Goal: Transaction & Acquisition: Obtain resource

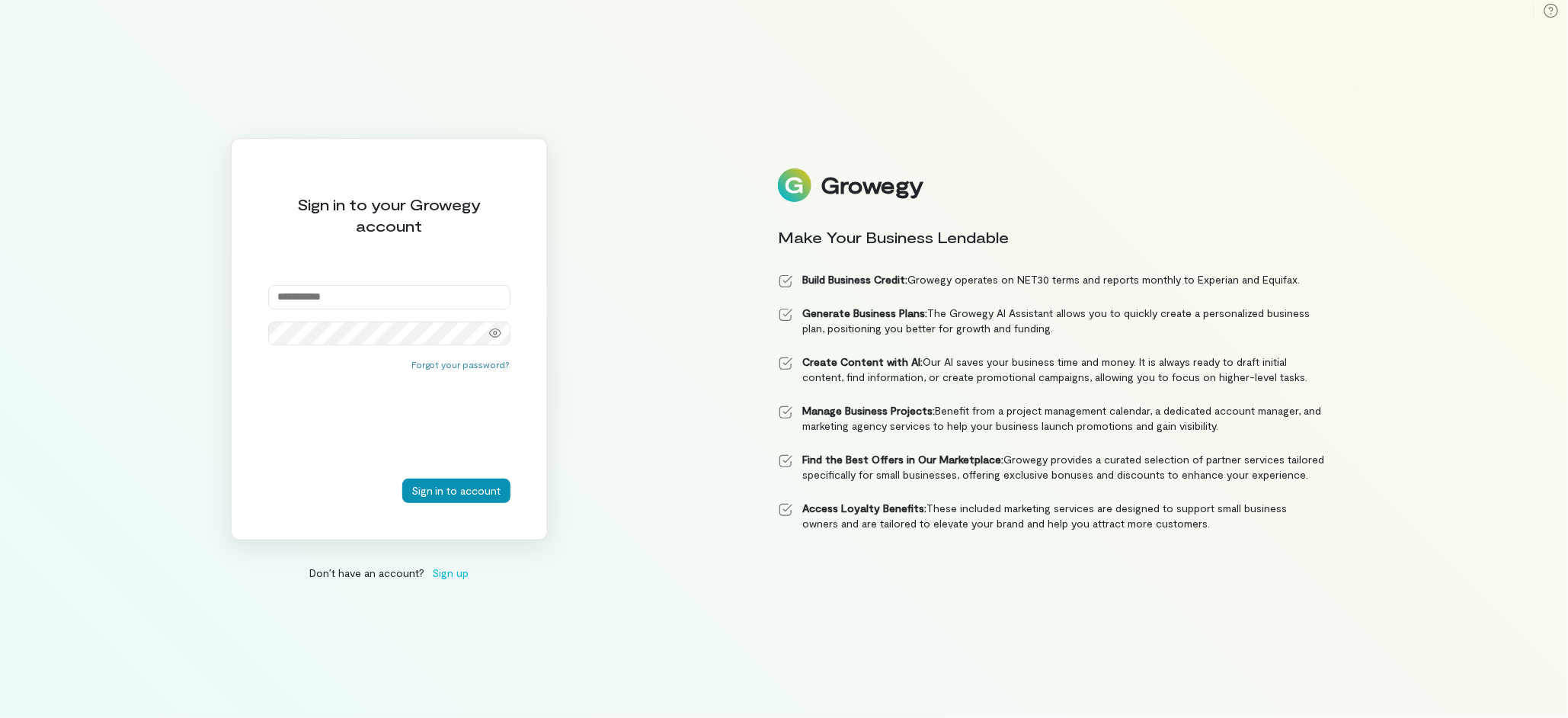
type input "**********"
click at [479, 483] on button "Sign in to account" at bounding box center [456, 491] width 108 height 25
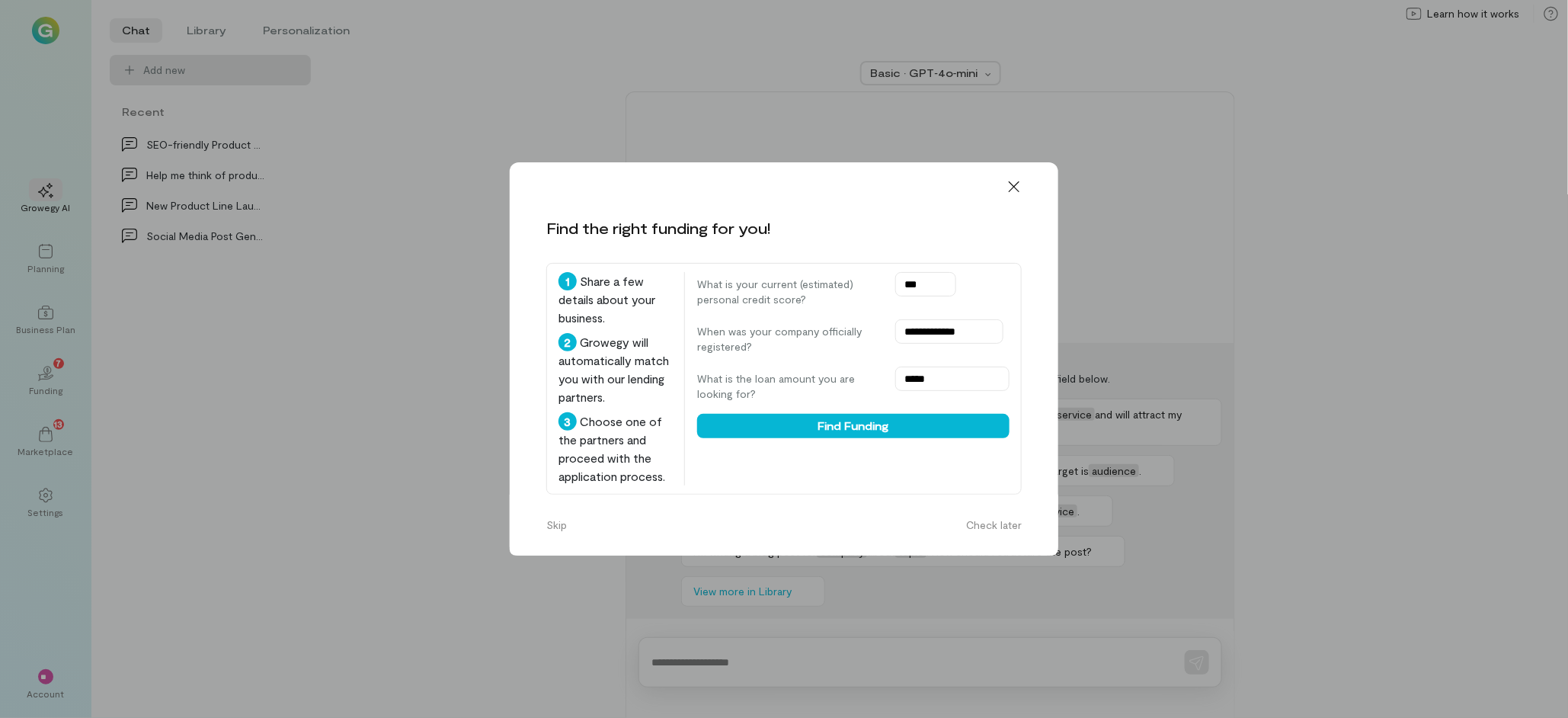
drag, startPoint x: 926, startPoint y: 223, endPoint x: 884, endPoint y: 227, distance: 42.2
click at [883, 272] on div "What is your current (estimated) personal credit score? ***" at bounding box center [853, 289] width 312 height 35
type input "***"
click at [913, 414] on button "Find Funding" at bounding box center [853, 425] width 312 height 25
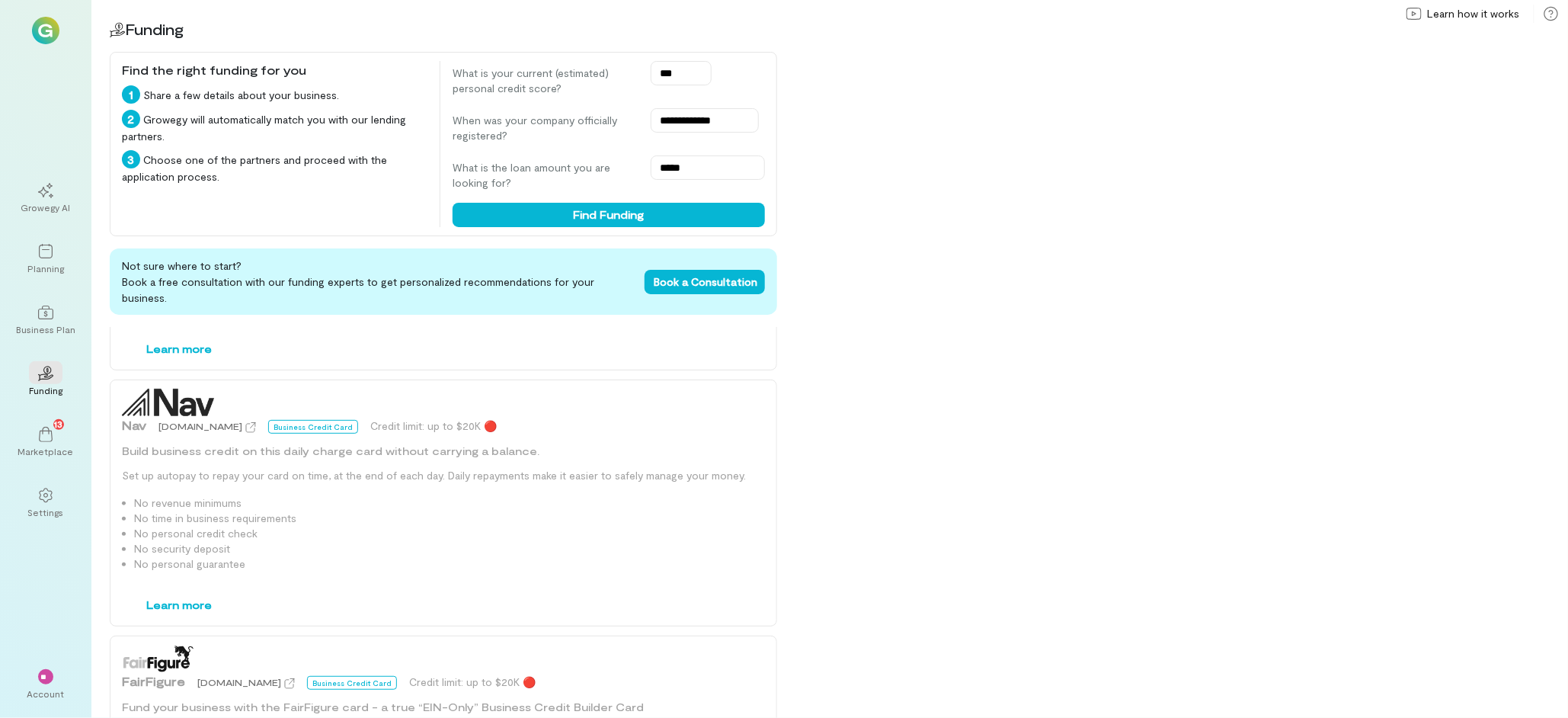
scroll to position [304, 0]
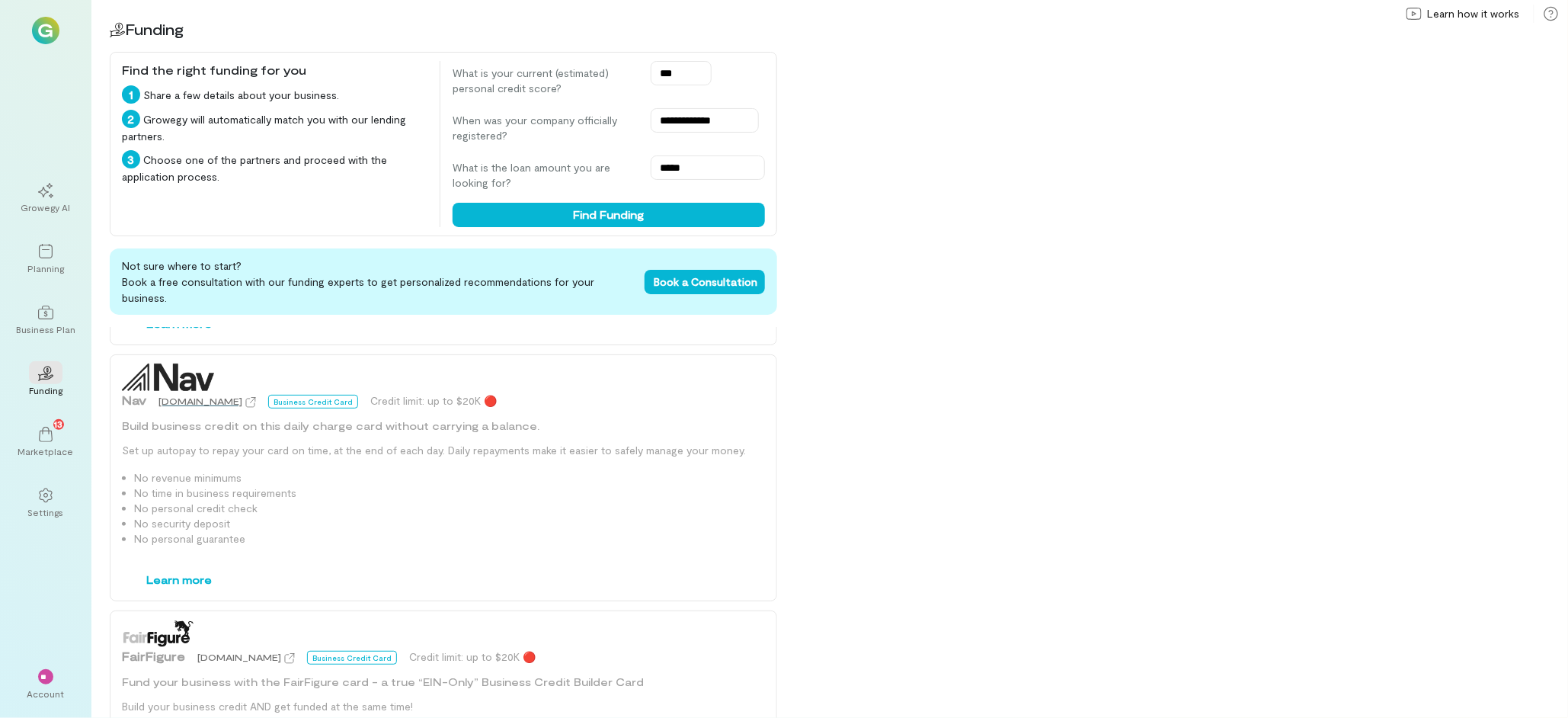
click at [191, 396] on span "[DOMAIN_NAME]" at bounding box center [199, 401] width 84 height 11
click at [55, 303] on div at bounding box center [46, 311] width 34 height 23
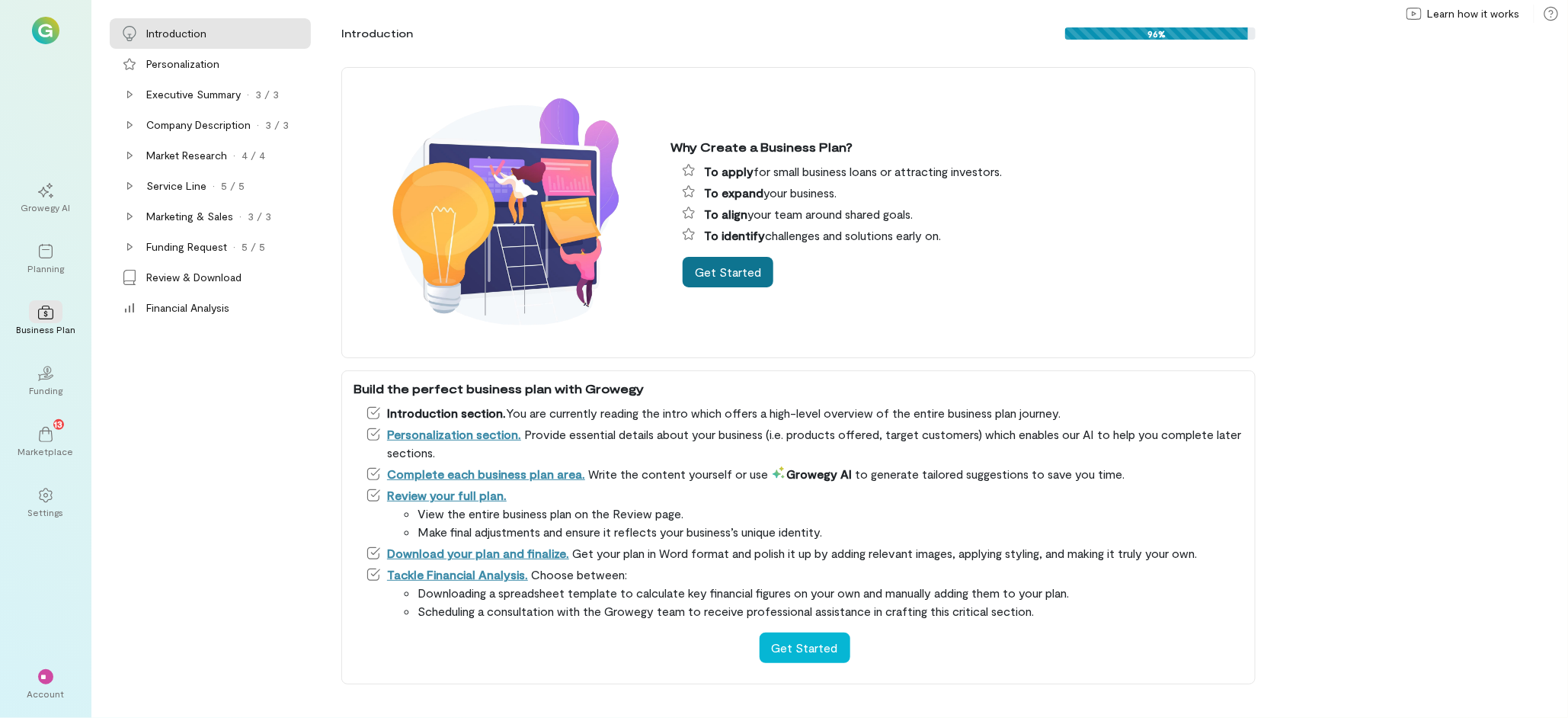
click at [729, 277] on button "Get Started" at bounding box center [727, 272] width 90 height 30
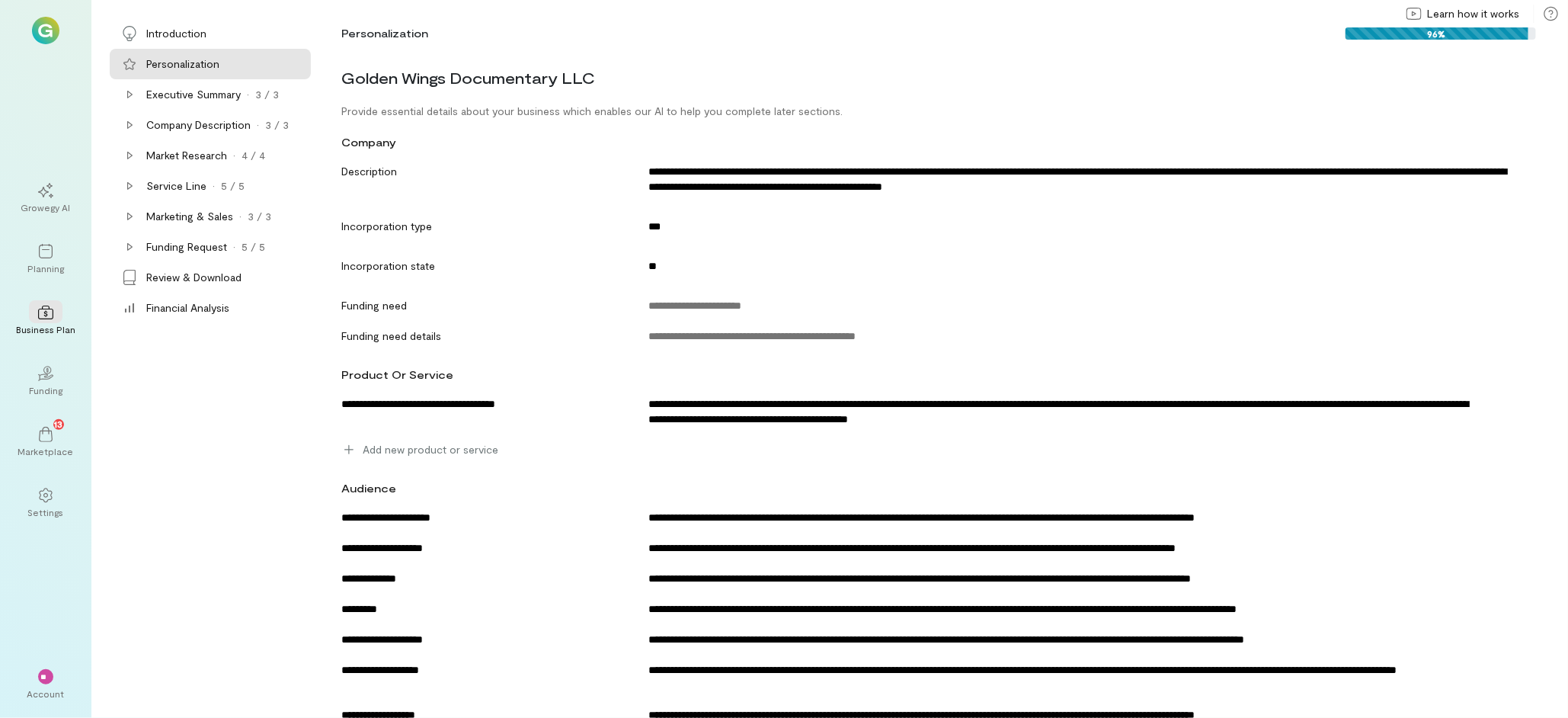
click at [1456, 36] on div "96%" at bounding box center [1436, 33] width 183 height 12
click at [1461, 35] on div "96%" at bounding box center [1436, 33] width 183 height 12
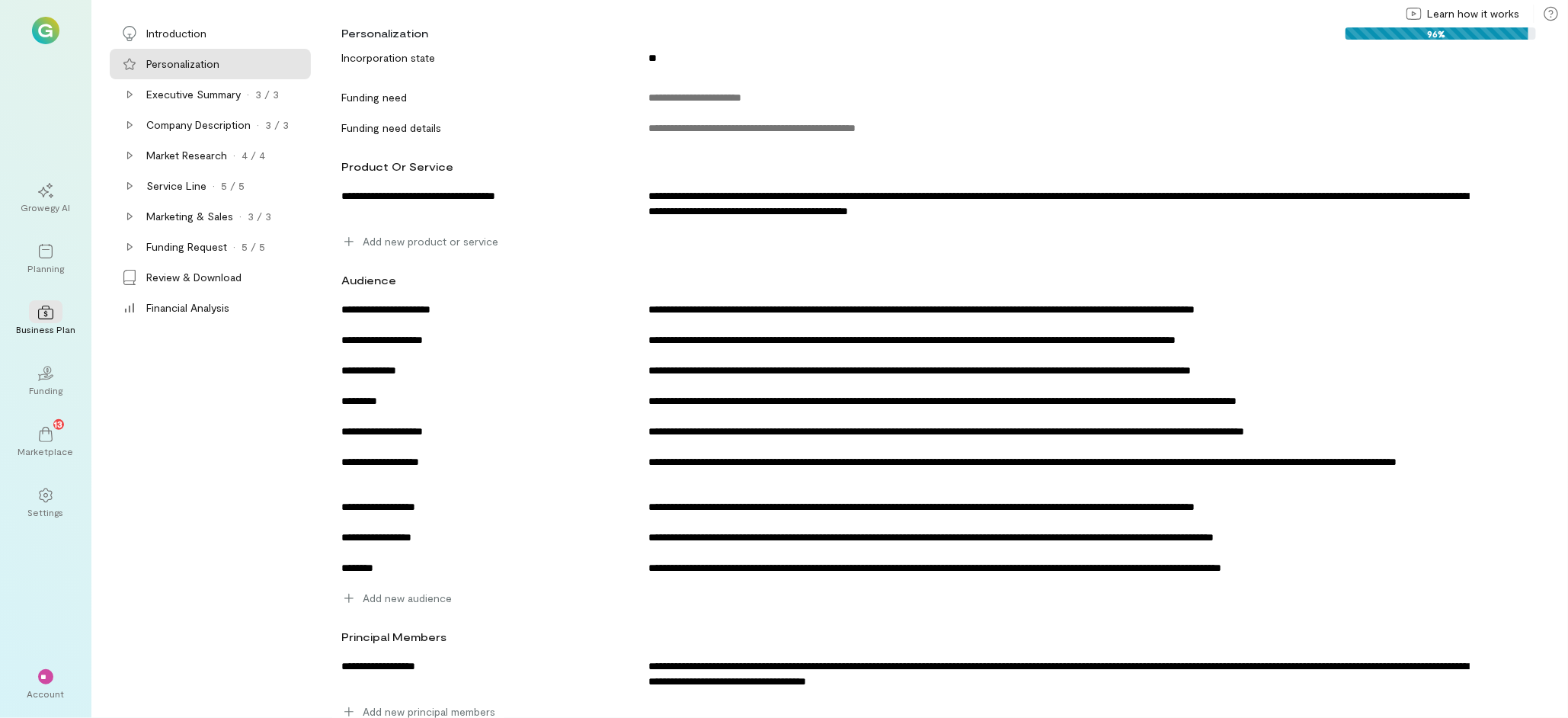
scroll to position [217, 0]
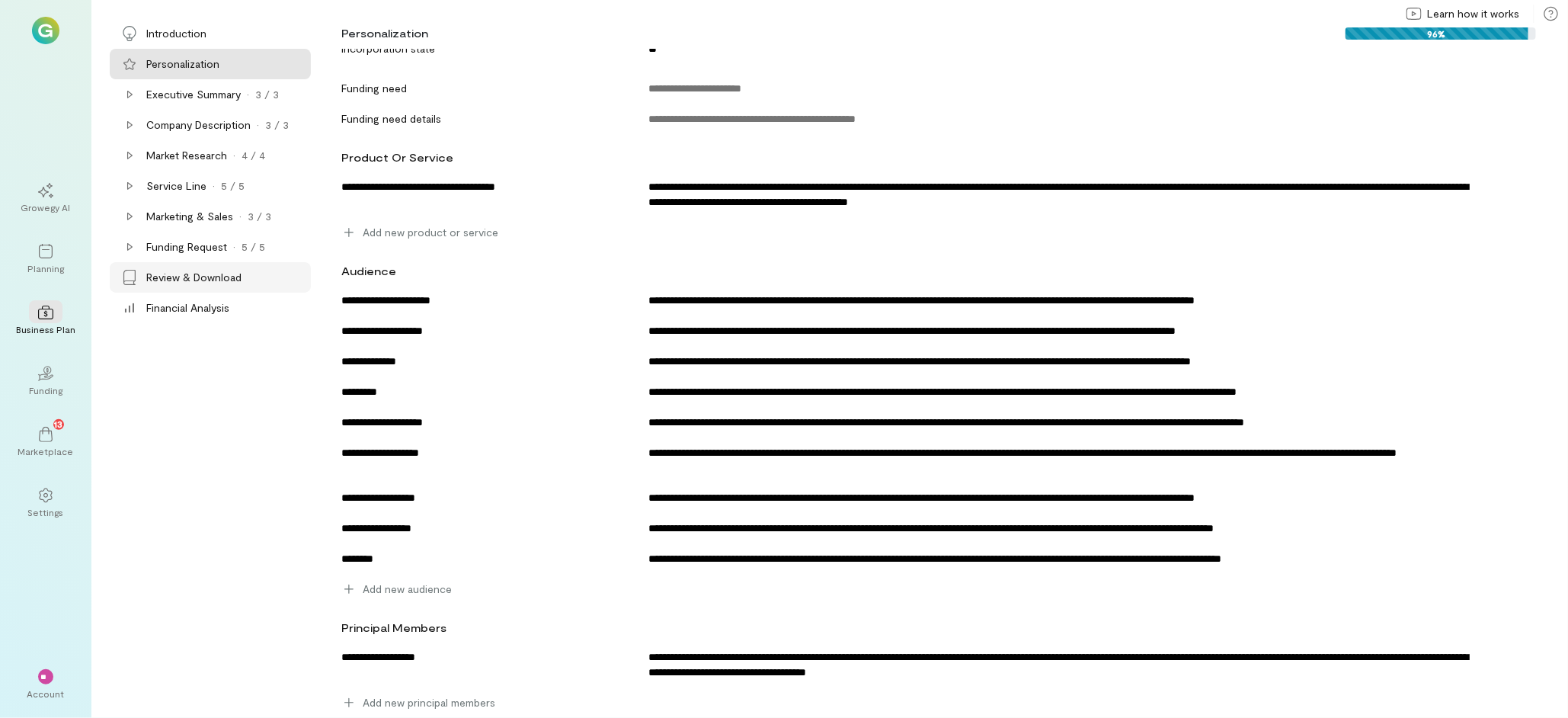
click at [255, 276] on div "Review & Download" at bounding box center [227, 277] width 161 height 15
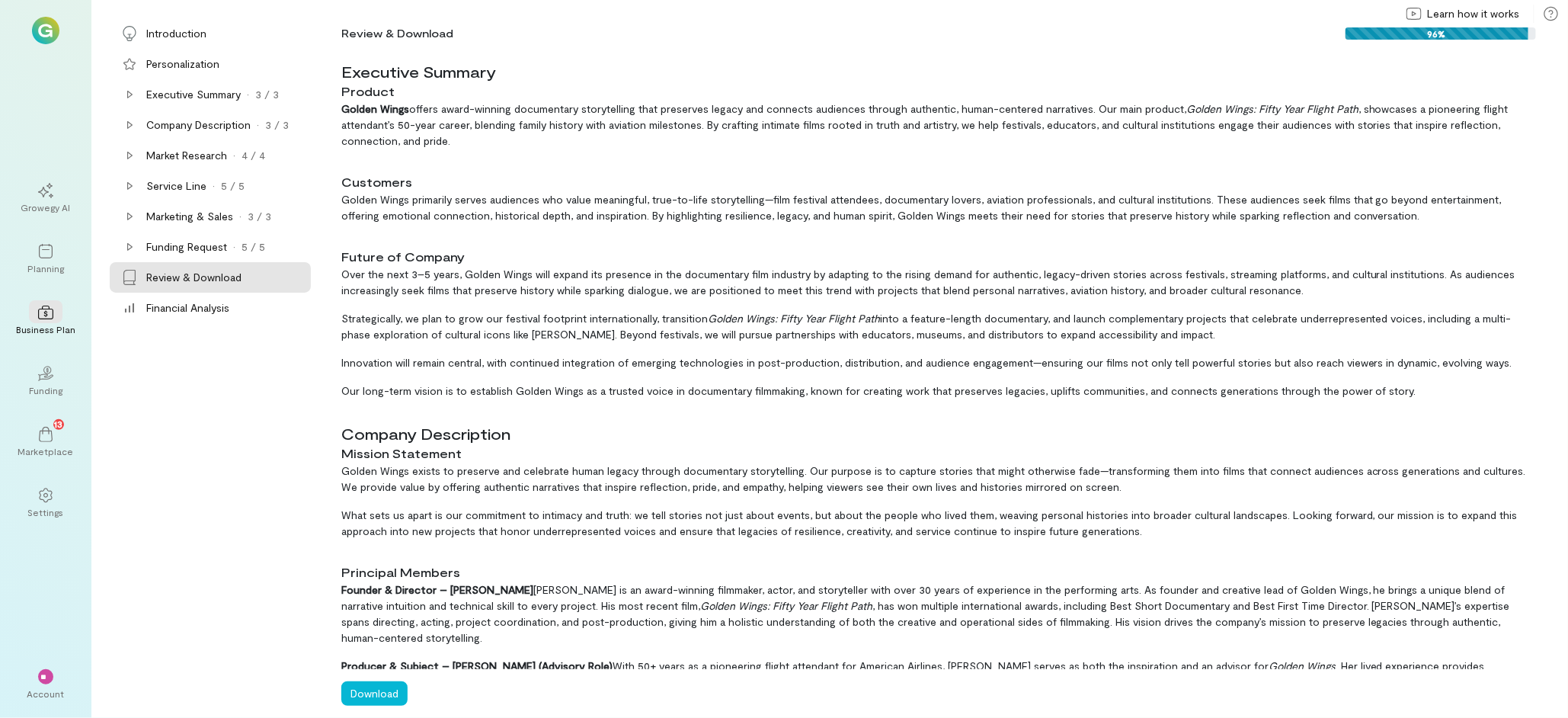
click at [255, 277] on div "Review & Download" at bounding box center [227, 277] width 161 height 15
click at [243, 301] on div "Financial Analysis" at bounding box center [227, 308] width 161 height 15
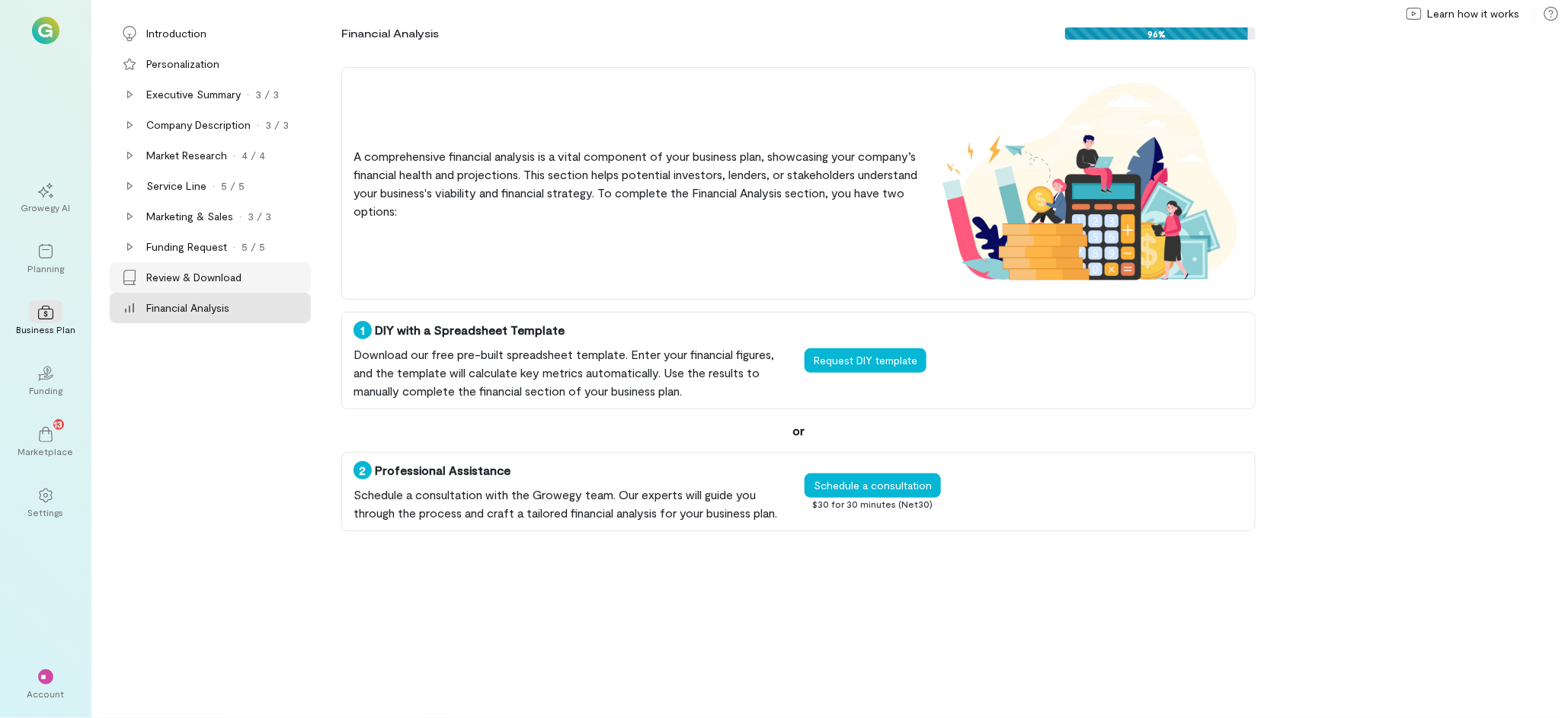
click at [283, 276] on div "Review & Download" at bounding box center [227, 277] width 161 height 15
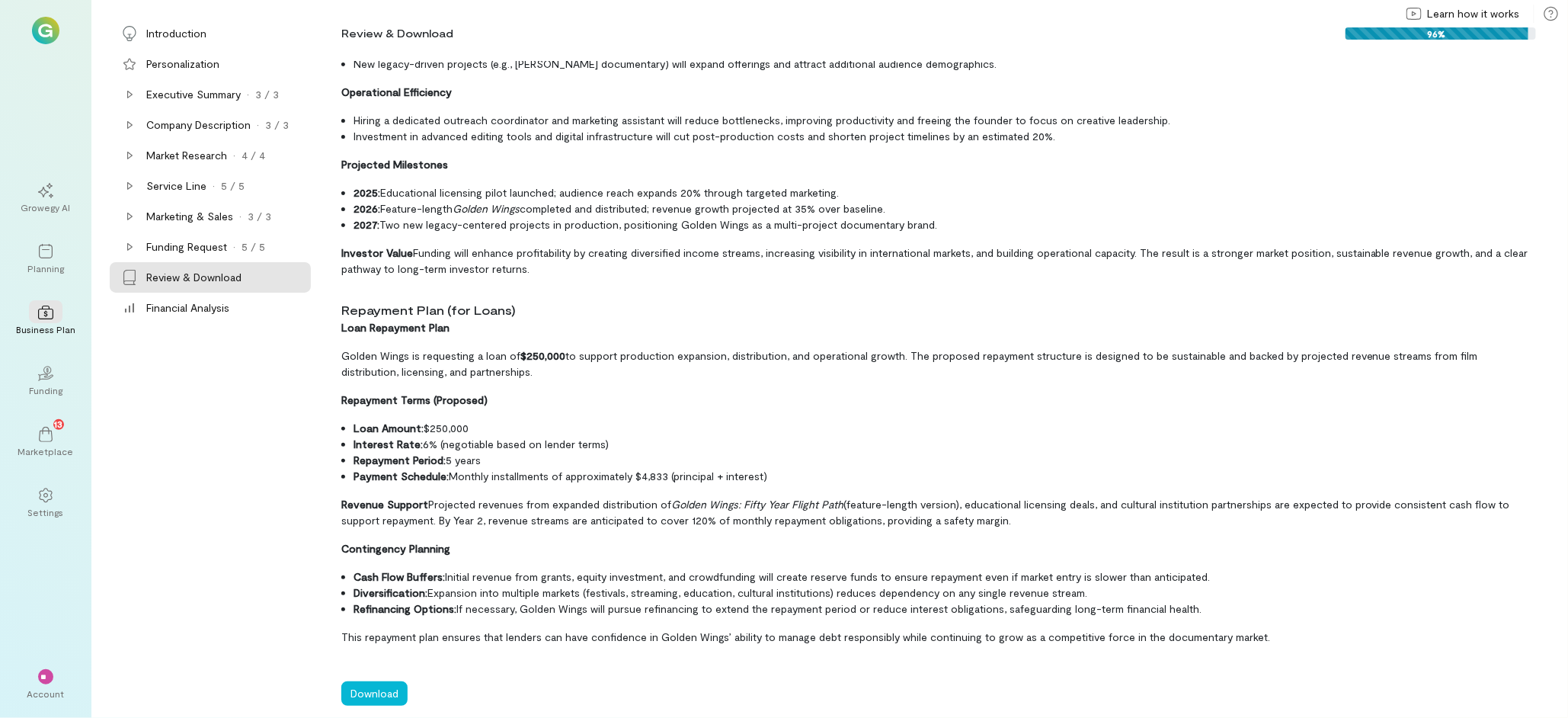
scroll to position [8624, 0]
click at [391, 691] on button "Download" at bounding box center [374, 693] width 66 height 25
click at [272, 312] on div "Financial Analysis" at bounding box center [227, 308] width 161 height 15
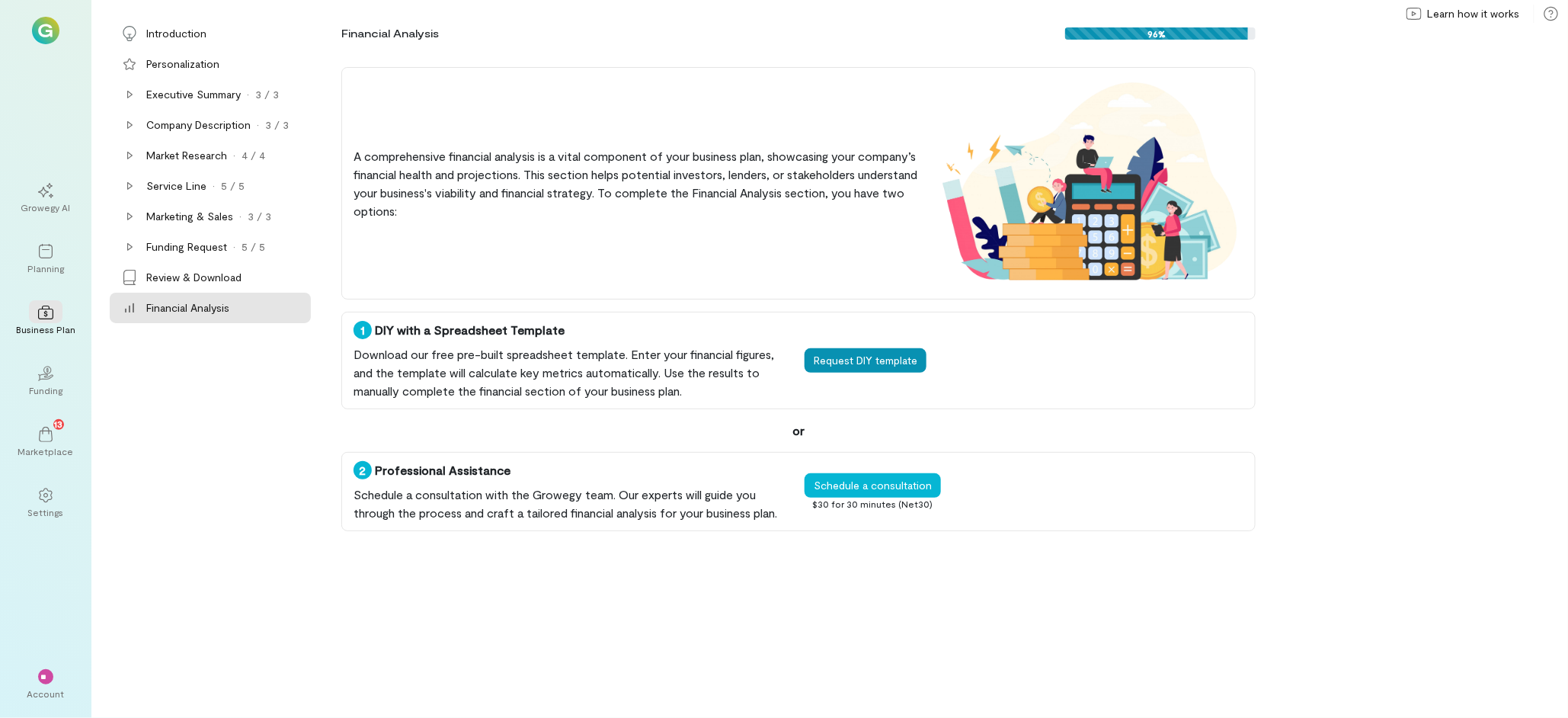
click at [882, 370] on div "1 DIY with a Spreadsheet Template Download our free pre-built spreadsheet templ…" at bounding box center [798, 360] width 914 height 97
click at [881, 354] on button "Request DIY template" at bounding box center [866, 360] width 122 height 25
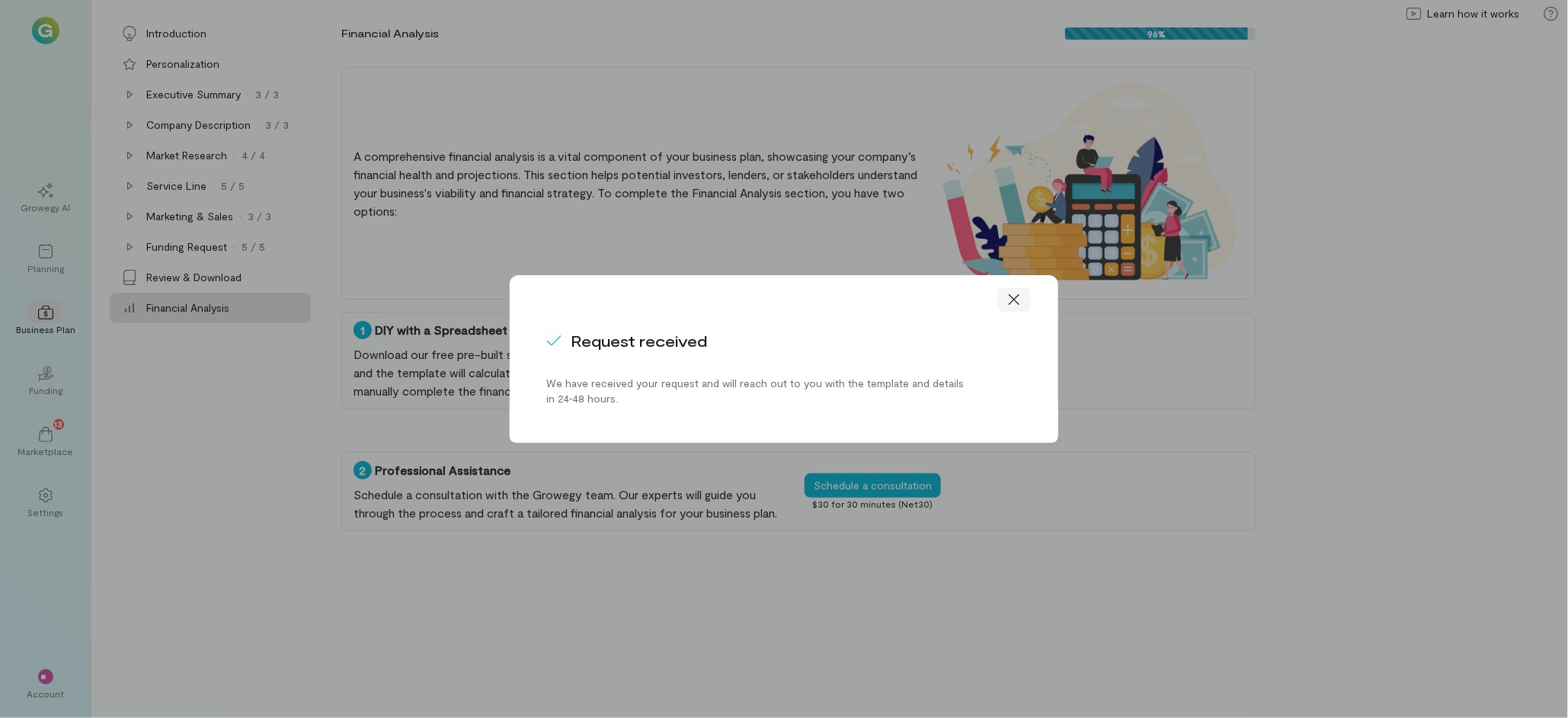
click at [1013, 300] on icon at bounding box center [1013, 299] width 15 height 15
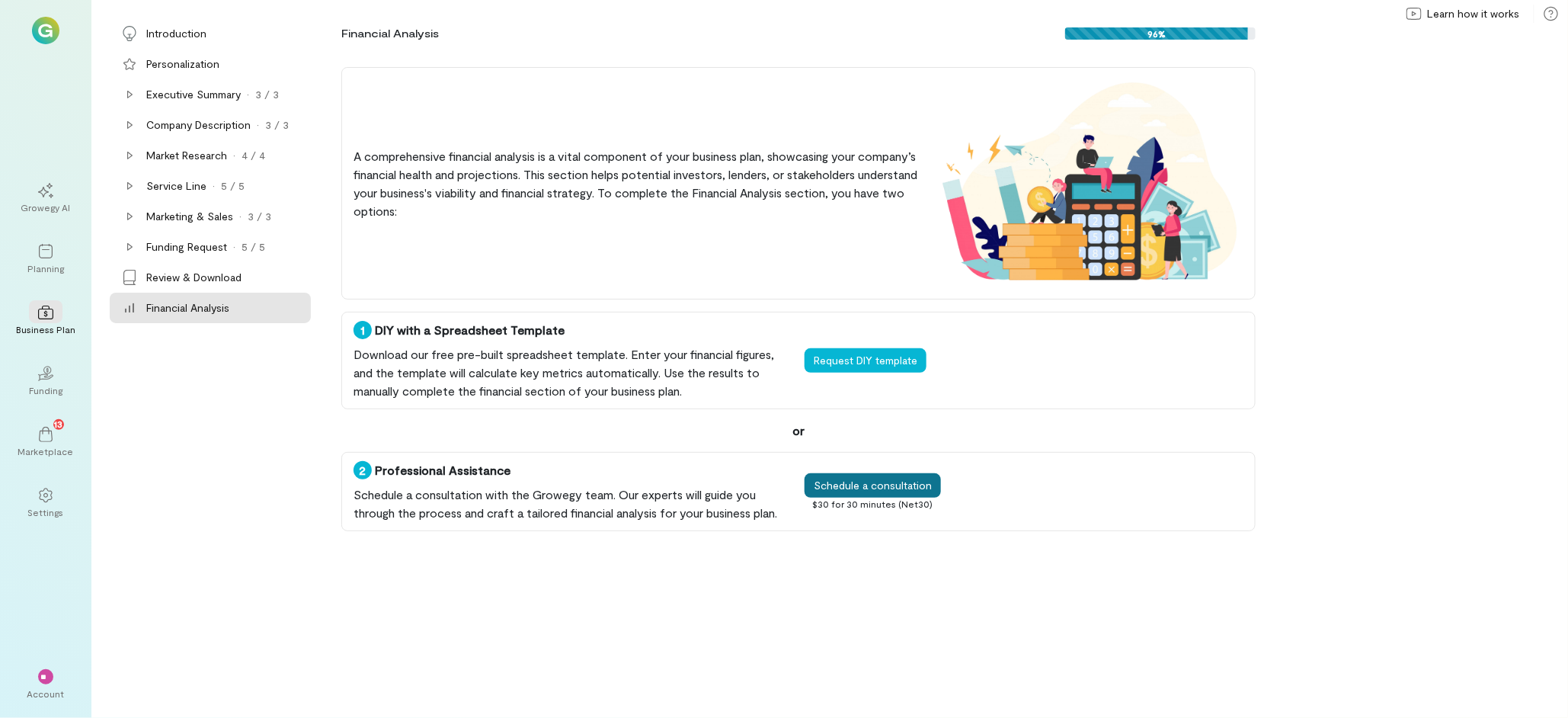
click at [879, 486] on button "Schedule a consultation" at bounding box center [872, 485] width 136 height 25
